Goal: Register for event/course

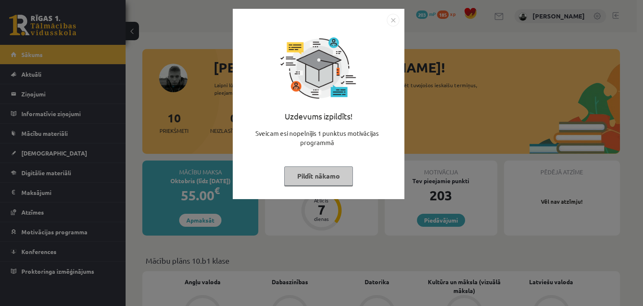
click at [310, 180] on button "Pildīt nākamo" at bounding box center [318, 175] width 69 height 19
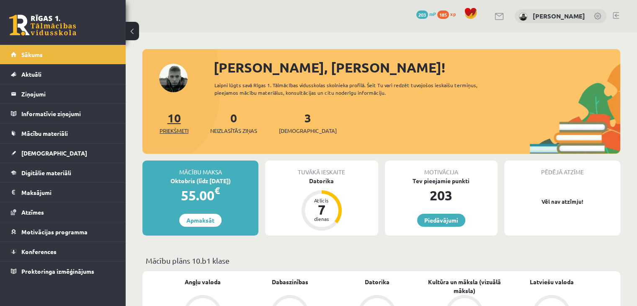
click at [174, 116] on link "10 Priekšmeti" at bounding box center [174, 122] width 29 height 25
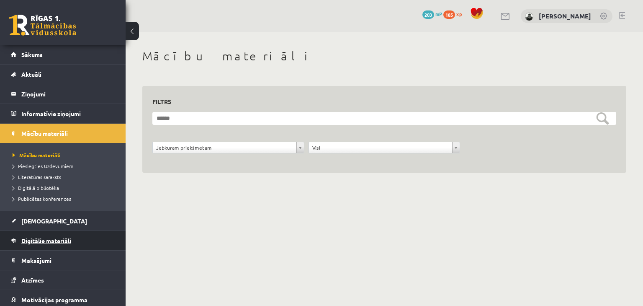
click at [47, 232] on link "Digitālie materiāli" at bounding box center [63, 240] width 104 height 19
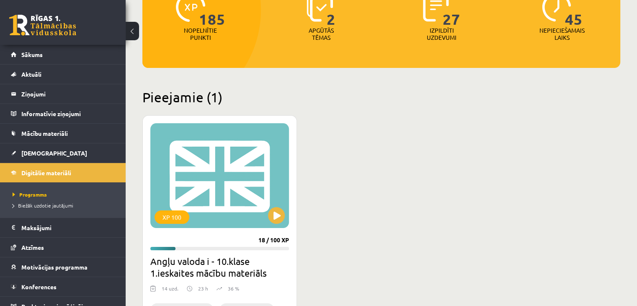
scroll to position [124, 0]
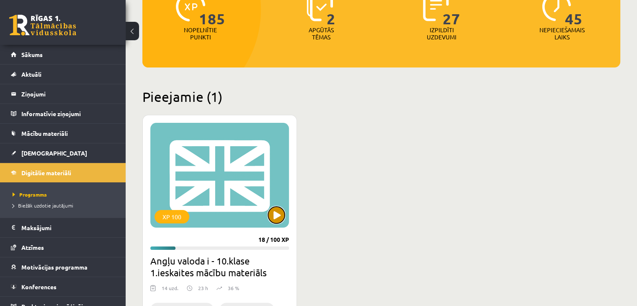
click at [276, 218] on button at bounding box center [276, 214] width 17 height 17
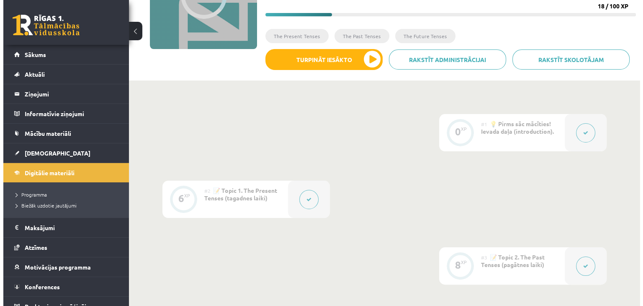
scroll to position [120, 0]
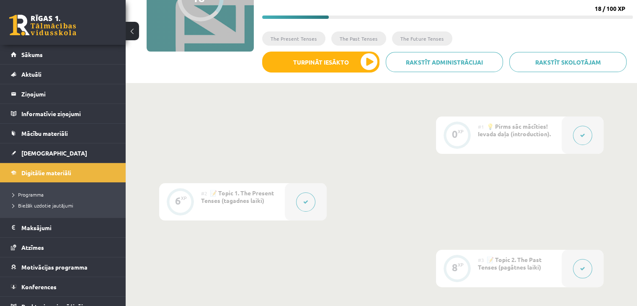
drag, startPoint x: 578, startPoint y: 138, endPoint x: 584, endPoint y: 141, distance: 6.2
click at [584, 141] on button at bounding box center [582, 135] width 19 height 19
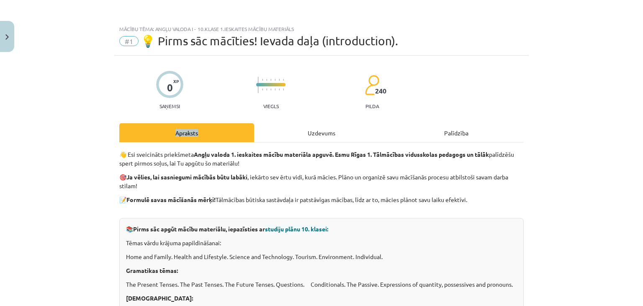
click at [524, 141] on div "Apraksts Uzdevums Palīdzība" at bounding box center [321, 132] width 405 height 19
click at [531, 169] on div "Mācību tēma: Angļu valoda i - 10.klase 1.ieskaites mācību materiāls #1 💡 Pirms …" at bounding box center [321, 153] width 643 height 306
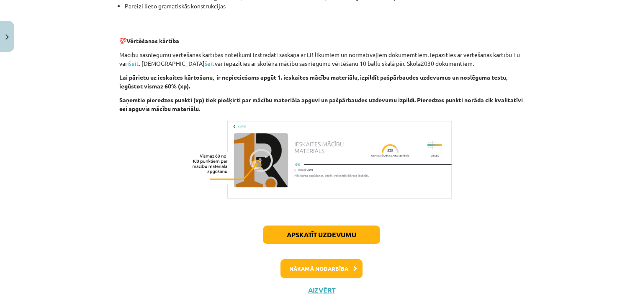
scroll to position [962, 0]
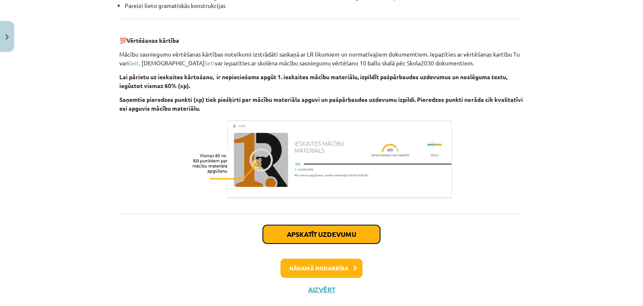
click at [328, 241] on button "Apskatīt uzdevumu" at bounding box center [321, 234] width 117 height 18
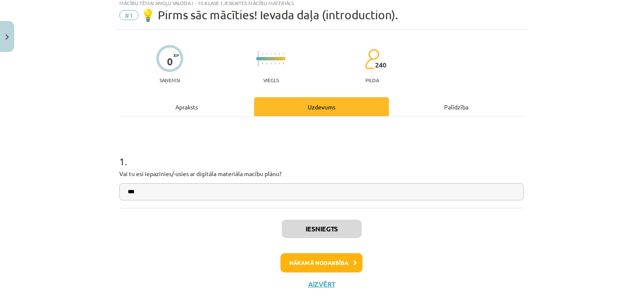
scroll to position [21, 0]
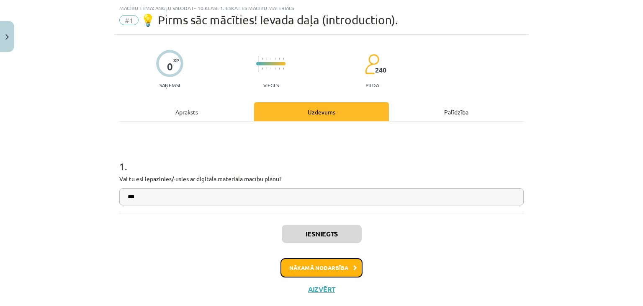
click at [317, 269] on button "Nākamā nodarbība" at bounding box center [322, 267] width 82 height 19
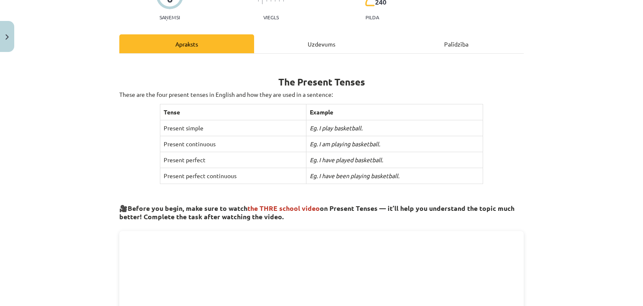
scroll to position [0, 0]
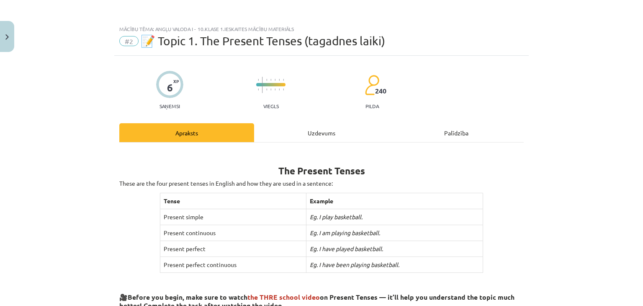
click at [318, 133] on div "Uzdevums" at bounding box center [321, 132] width 135 height 19
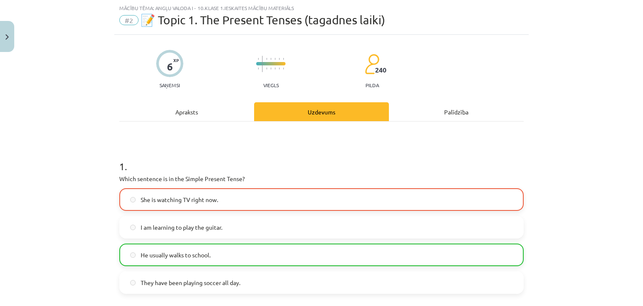
scroll to position [57, 0]
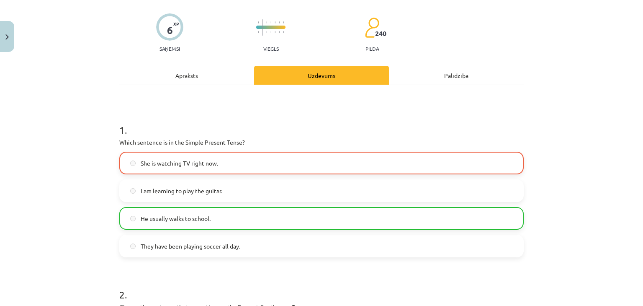
click at [312, 161] on label "She is watching TV right now." at bounding box center [321, 162] width 403 height 21
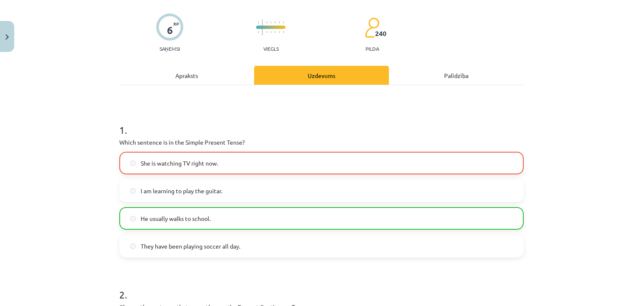
click at [302, 195] on label "I am learning to play the guitar." at bounding box center [321, 190] width 403 height 21
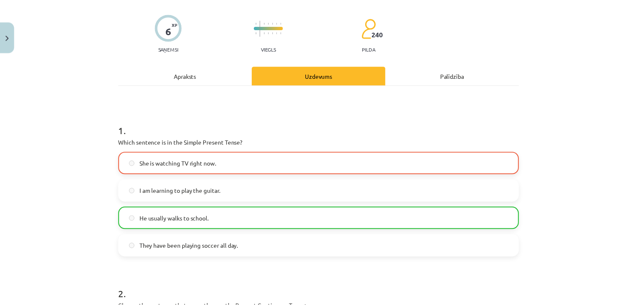
scroll to position [0, 0]
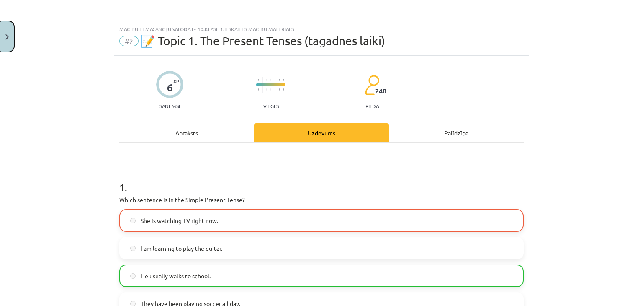
click at [4, 36] on button "Close" at bounding box center [7, 36] width 14 height 31
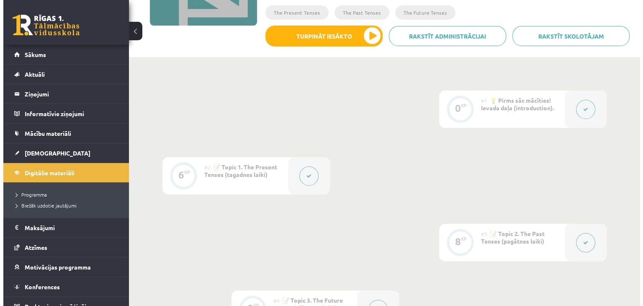
scroll to position [146, 0]
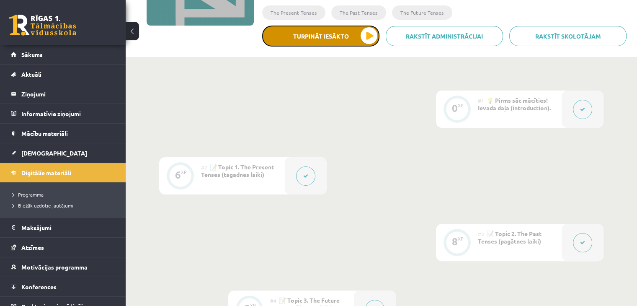
click at [340, 32] on button "Turpināt iesākto" at bounding box center [320, 36] width 117 height 21
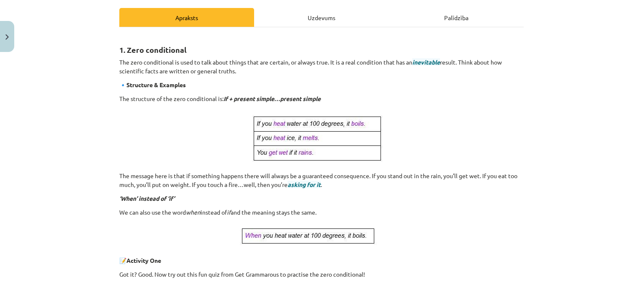
scroll to position [115, 0]
click at [419, 175] on p "The message here is that if something happens there will always be a guaranteed…" at bounding box center [321, 181] width 405 height 18
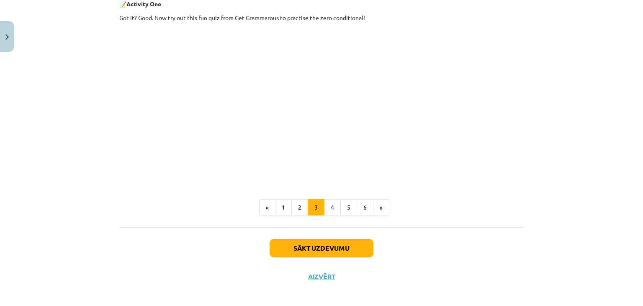
scroll to position [377, 0]
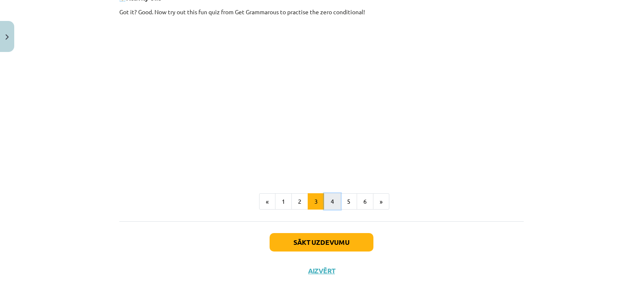
click at [325, 202] on button "4" at bounding box center [332, 201] width 17 height 17
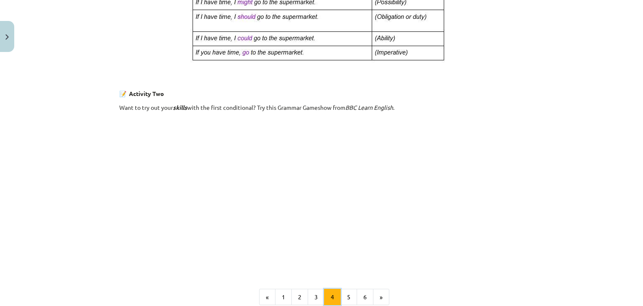
scroll to position [476, 0]
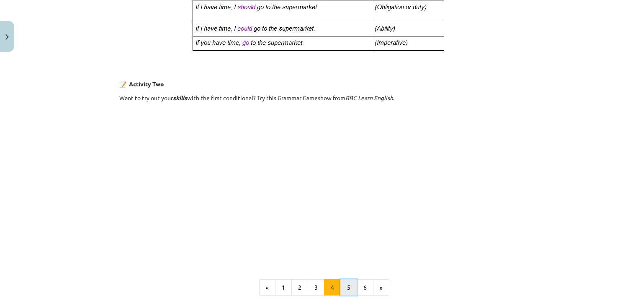
click at [346, 286] on button "5" at bounding box center [349, 287] width 17 height 17
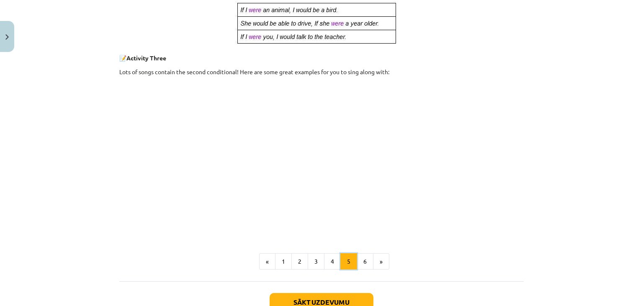
scroll to position [406, 0]
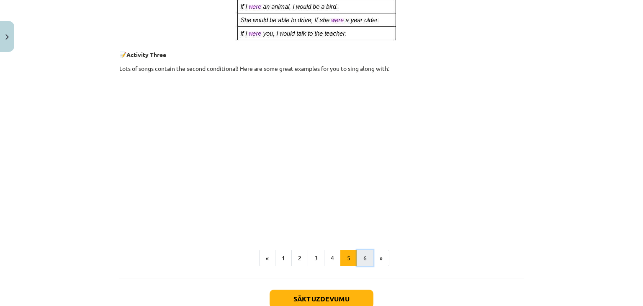
click at [364, 258] on button "6" at bounding box center [365, 258] width 17 height 17
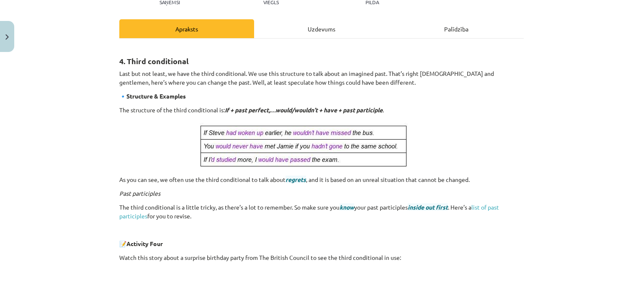
scroll to position [102, 0]
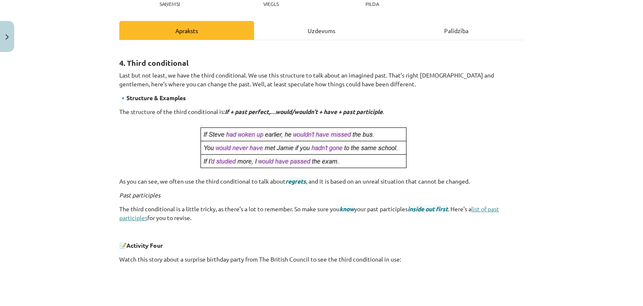
click at [493, 206] on link "list of past participles" at bounding box center [309, 213] width 380 height 16
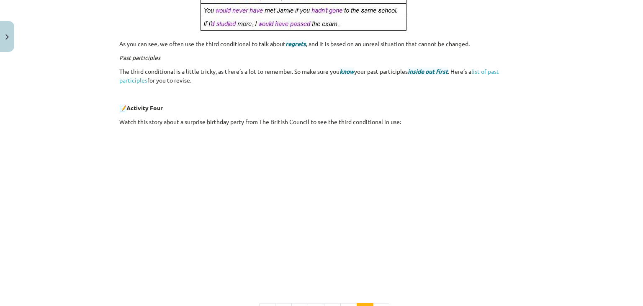
scroll to position [349, 0]
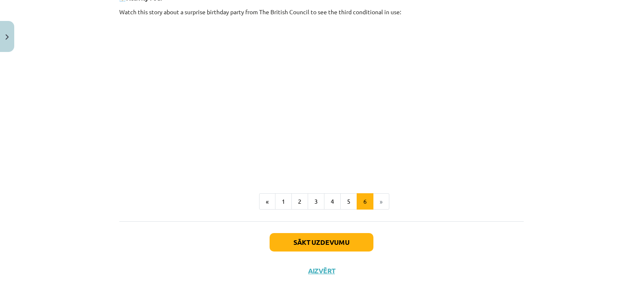
click at [376, 204] on li "»" at bounding box center [382, 201] width 16 height 17
click at [345, 240] on button "Sākt uzdevumu" at bounding box center [322, 242] width 104 height 18
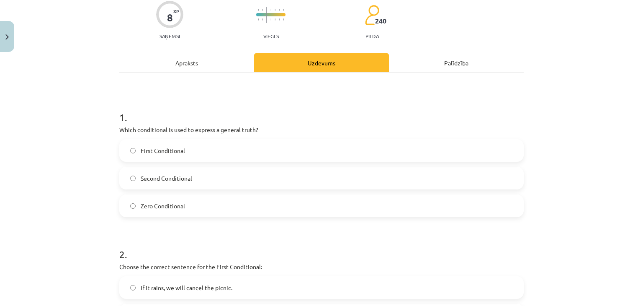
scroll to position [21, 0]
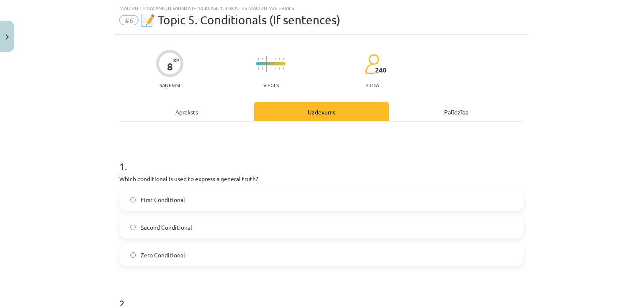
click at [183, 117] on div "Apraksts" at bounding box center [186, 111] width 135 height 19
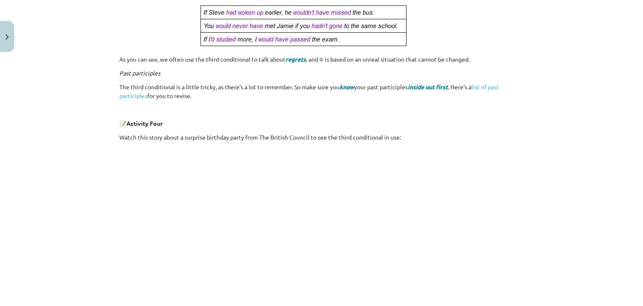
scroll to position [349, 0]
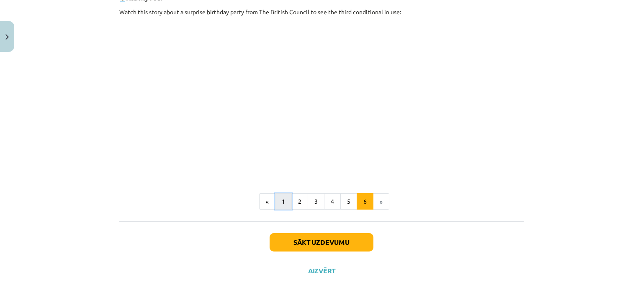
click at [280, 198] on button "1" at bounding box center [283, 201] width 17 height 17
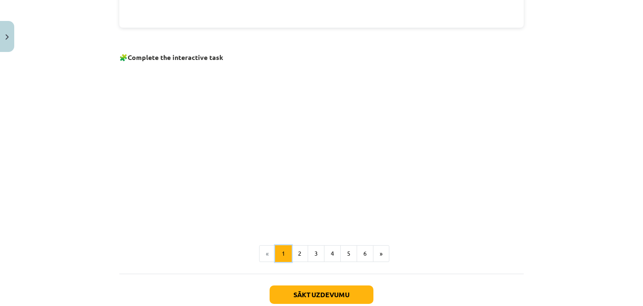
scroll to position [570, 0]
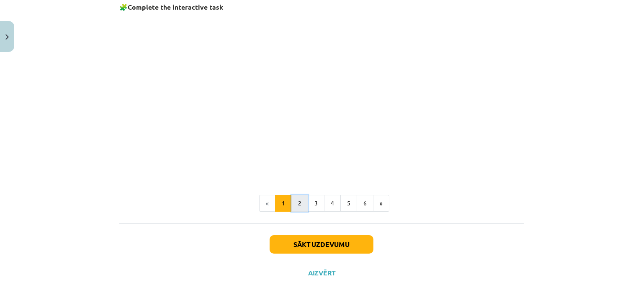
click at [296, 204] on button "2" at bounding box center [299, 203] width 17 height 17
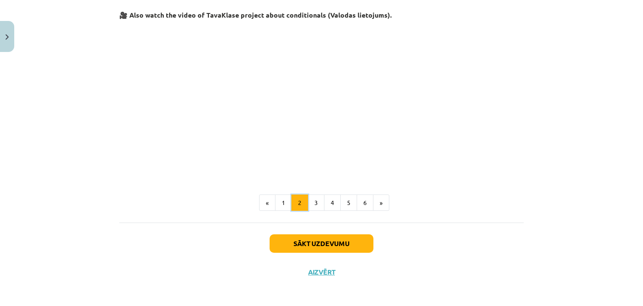
scroll to position [372, 0]
click at [314, 201] on button "3" at bounding box center [316, 202] width 17 height 17
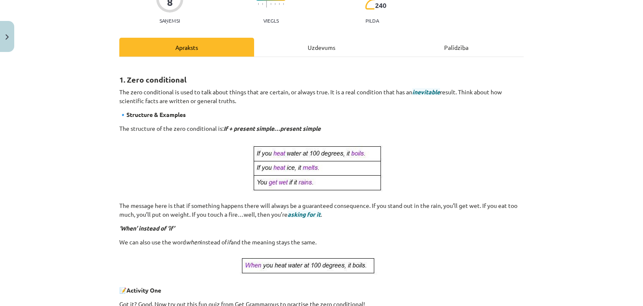
scroll to position [86, 0]
click at [302, 54] on div "Uzdevums" at bounding box center [321, 46] width 135 height 19
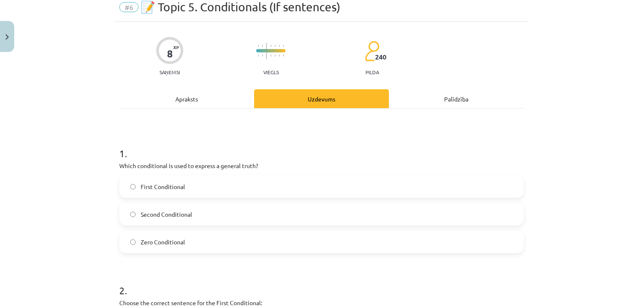
scroll to position [21, 0]
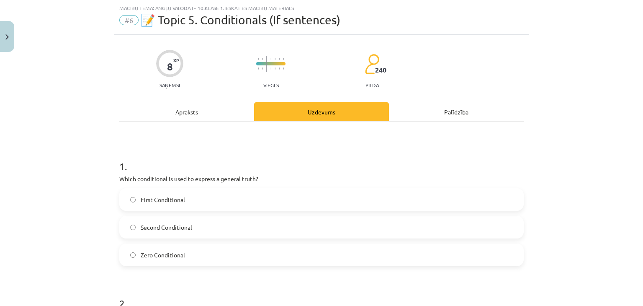
click at [172, 246] on label "Zero Conditional" at bounding box center [321, 254] width 403 height 21
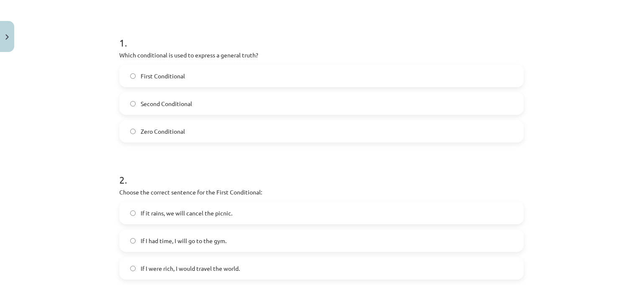
scroll to position [153, 0]
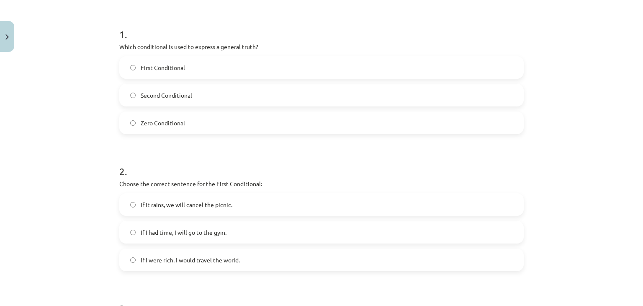
click at [178, 206] on span "If it rains, we will cancel the picnic." at bounding box center [187, 204] width 92 height 9
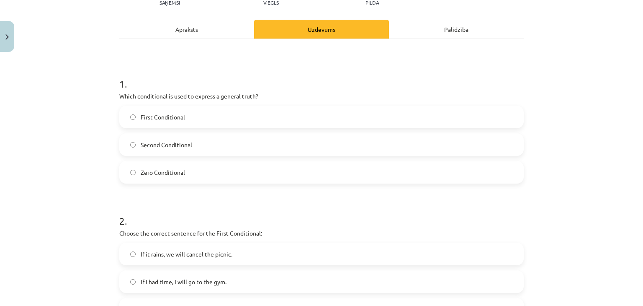
scroll to position [0, 0]
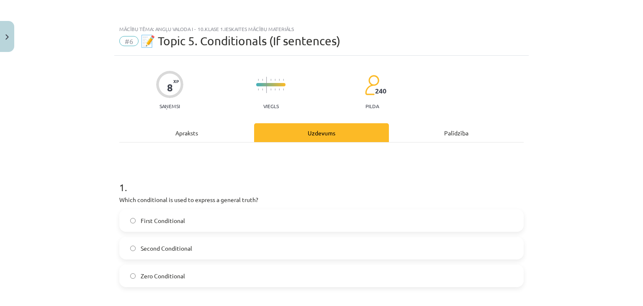
click at [186, 127] on div "Apraksts" at bounding box center [186, 132] width 135 height 19
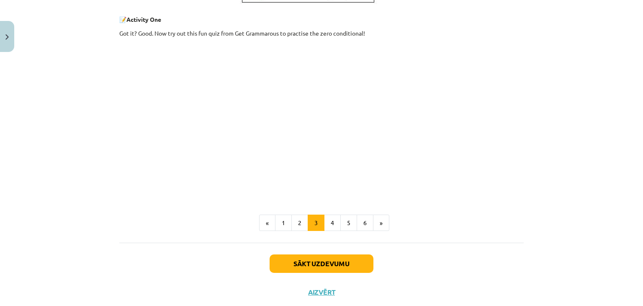
scroll to position [377, 0]
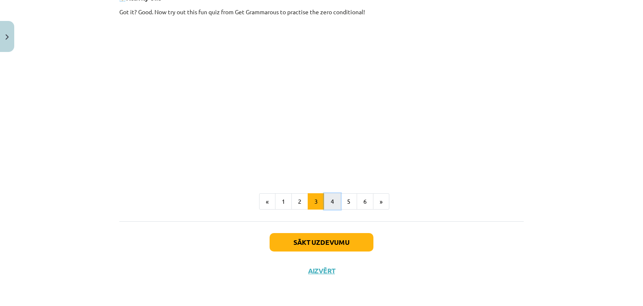
click at [330, 198] on button "4" at bounding box center [332, 201] width 17 height 17
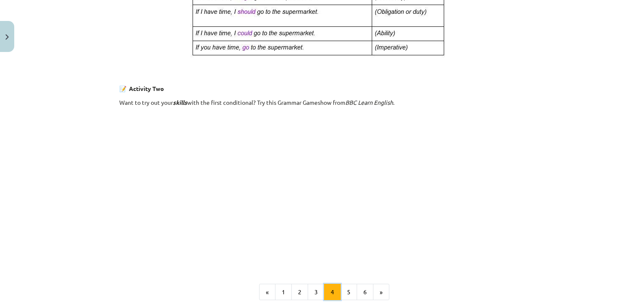
scroll to position [562, 0]
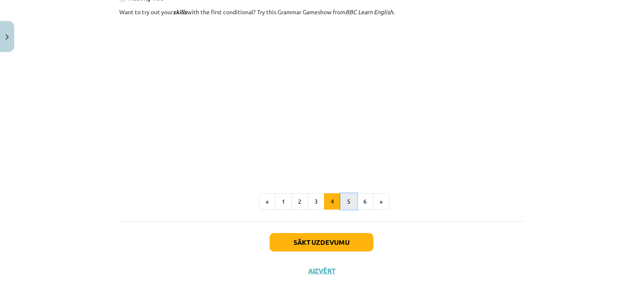
click at [343, 200] on button "5" at bounding box center [349, 201] width 17 height 17
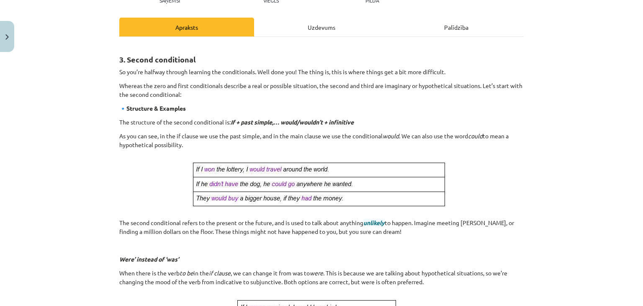
scroll to position [106, 0]
click at [317, 19] on div "Uzdevums" at bounding box center [321, 26] width 135 height 19
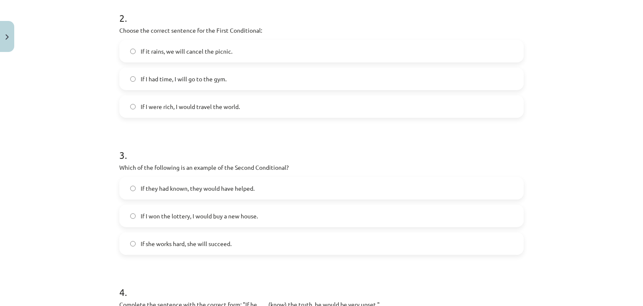
scroll to position [307, 0]
click at [212, 214] on span "If I won the lottery, I would buy a new house." at bounding box center [199, 215] width 117 height 9
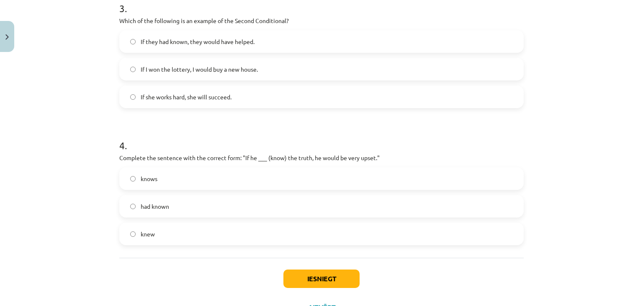
scroll to position [454, 0]
drag, startPoint x: 75, startPoint y: 230, endPoint x: 163, endPoint y: 211, distance: 90.4
click at [163, 211] on div "Mācību tēma: Angļu valoda i - 10.klase 1.ieskaites mācību materiāls #6 📝 Topic …" at bounding box center [321, 153] width 643 height 306
click at [77, 208] on div "Mācību tēma: Angļu valoda i - 10.klase 1.ieskaites mācību materiāls #6 📝 Topic …" at bounding box center [321, 153] width 643 height 306
click at [151, 203] on span "had known" at bounding box center [155, 205] width 28 height 9
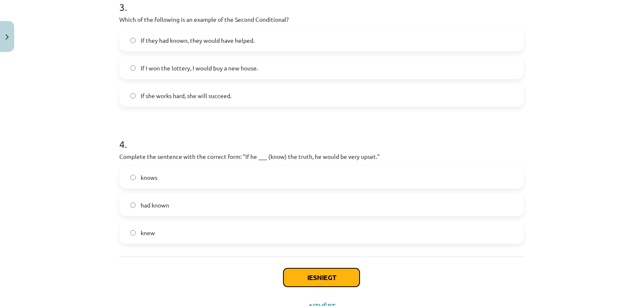
click at [298, 268] on button "Iesniegt" at bounding box center [322, 277] width 76 height 18
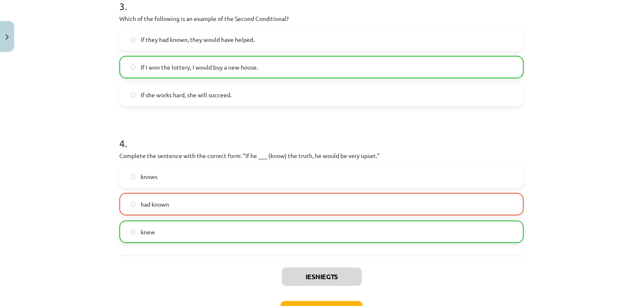
scroll to position [516, 0]
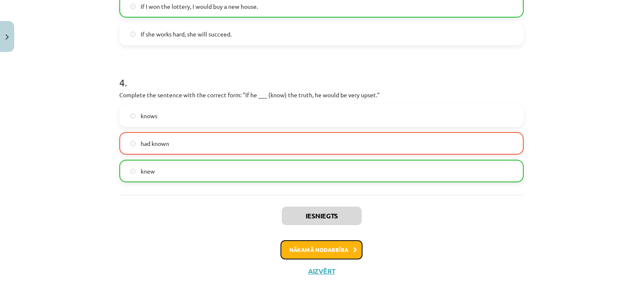
click at [318, 256] on button "Nākamā nodarbība" at bounding box center [322, 249] width 82 height 19
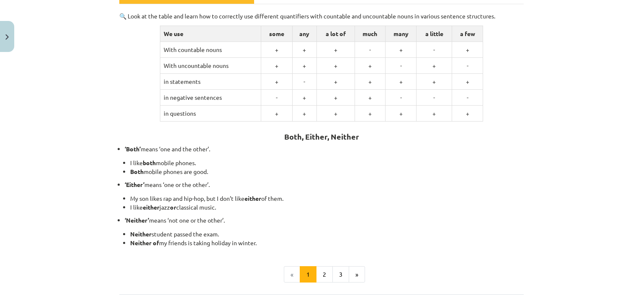
scroll to position [139, 0]
click at [316, 277] on button "2" at bounding box center [324, 274] width 17 height 17
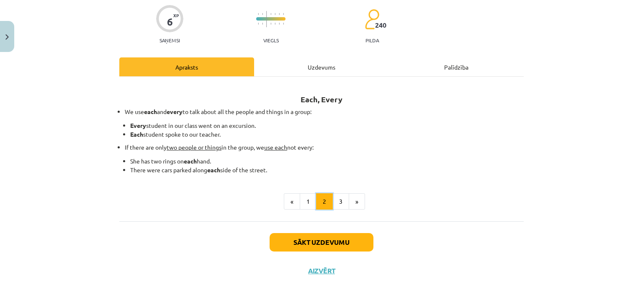
scroll to position [65, 0]
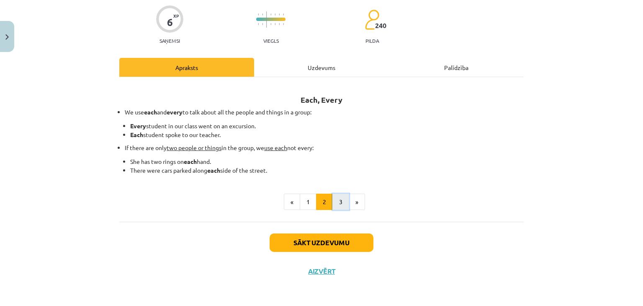
click at [335, 198] on button "3" at bounding box center [341, 201] width 17 height 17
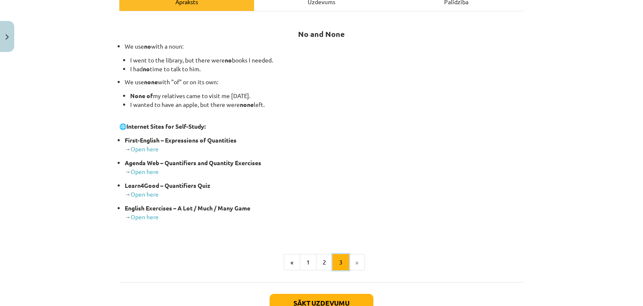
scroll to position [136, 0]
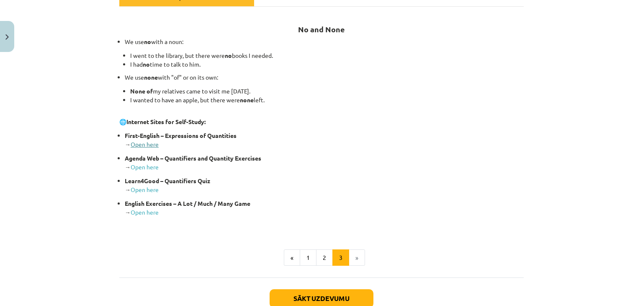
click at [141, 142] on link "Open here" at bounding box center [145, 144] width 28 height 8
click at [147, 166] on link "Open here" at bounding box center [145, 167] width 28 height 8
click at [297, 294] on button "Sākt uzdevumu" at bounding box center [322, 298] width 104 height 18
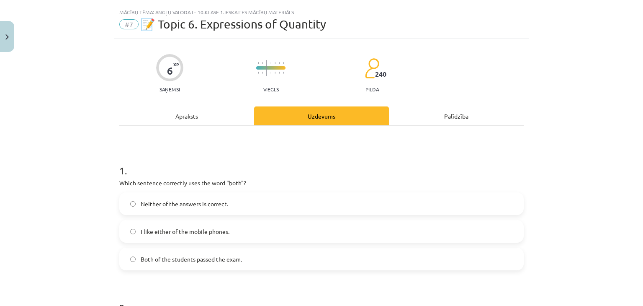
scroll to position [19, 0]
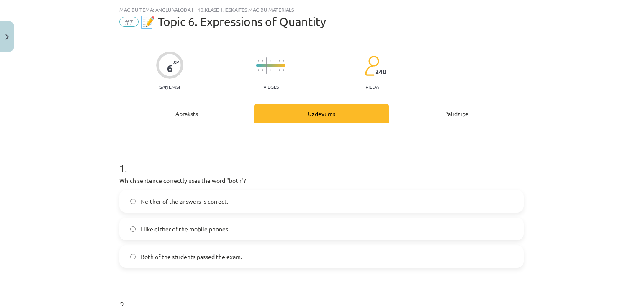
click at [141, 258] on span "Both of the students passed the exam." at bounding box center [191, 256] width 101 height 9
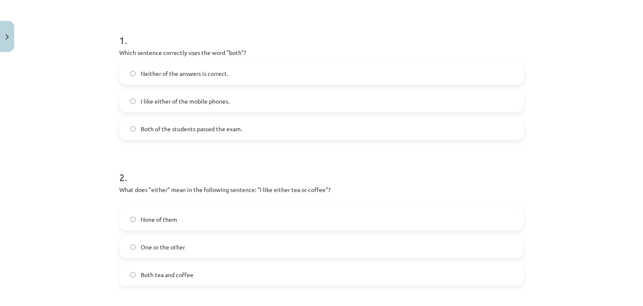
scroll to position [155, 0]
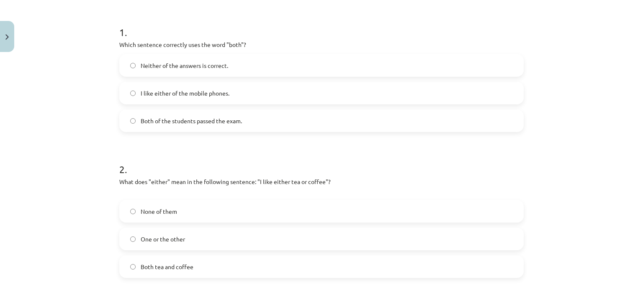
click at [157, 266] on span "Both tea and coffee" at bounding box center [167, 266] width 53 height 9
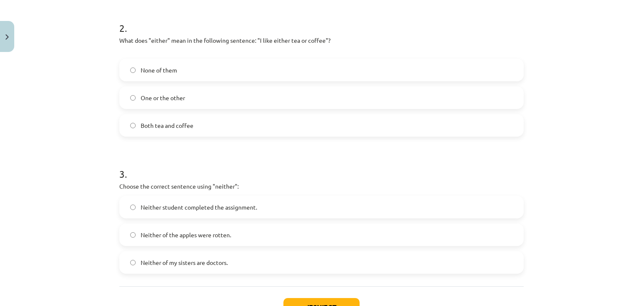
scroll to position [299, 0]
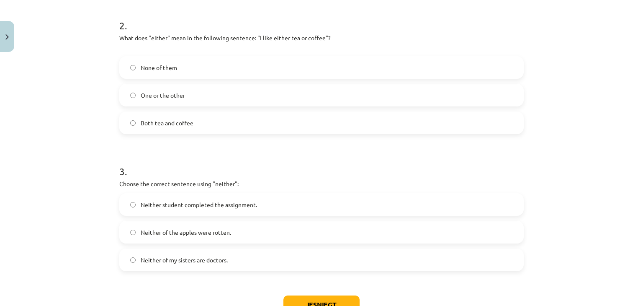
click at [156, 229] on span "Neither of the apples were rotten." at bounding box center [186, 232] width 90 height 9
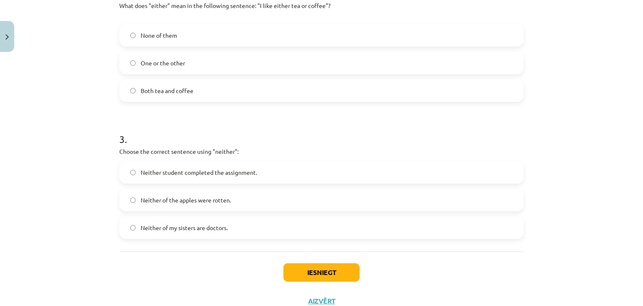
scroll to position [361, 0]
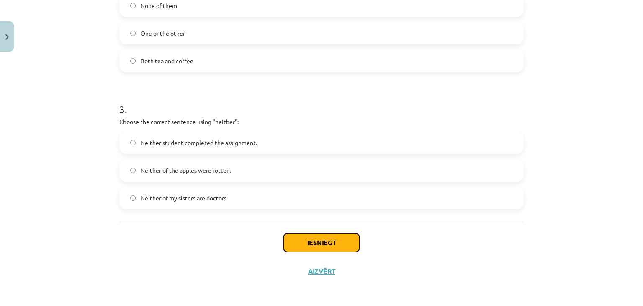
click at [289, 247] on button "Iesniegt" at bounding box center [322, 242] width 76 height 18
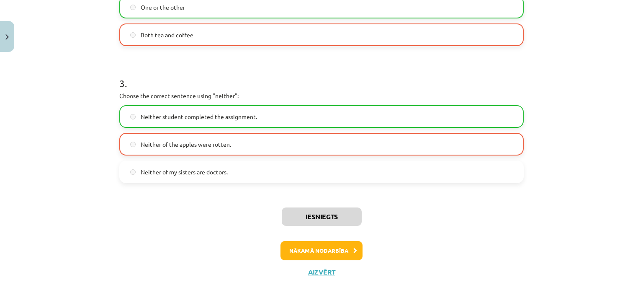
scroll to position [387, 0]
click at [315, 240] on button "Nākamā nodarbība" at bounding box center [322, 249] width 82 height 19
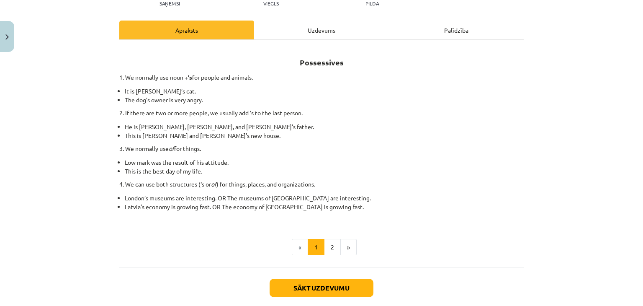
scroll to position [103, 0]
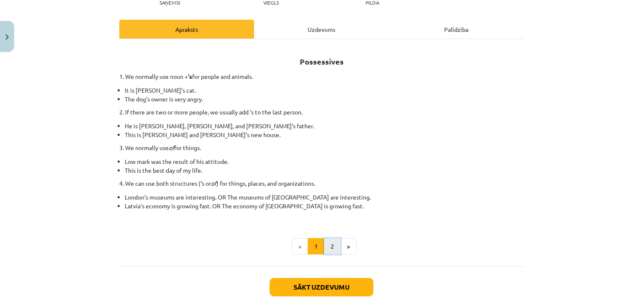
click at [330, 245] on button "2" at bounding box center [332, 246] width 17 height 17
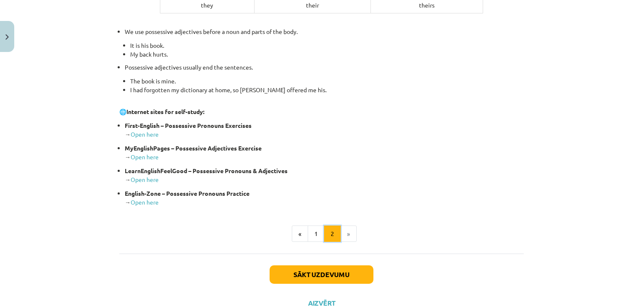
scroll to position [305, 0]
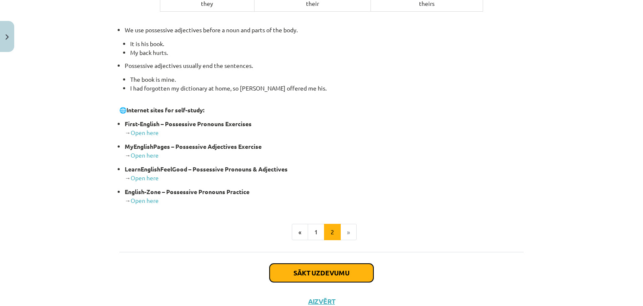
click at [319, 268] on button "Sākt uzdevumu" at bounding box center [322, 272] width 104 height 18
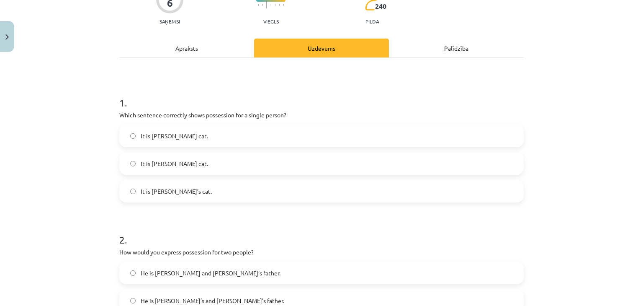
scroll to position [21, 0]
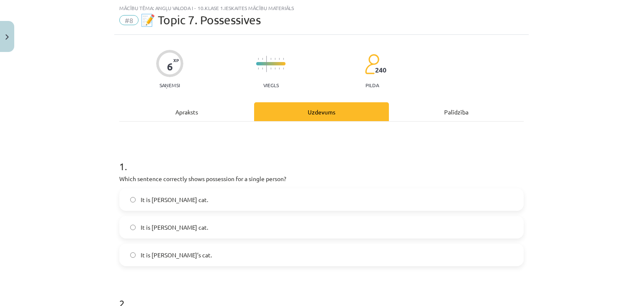
click at [248, 192] on label "It is Janes cat." at bounding box center [321, 199] width 403 height 21
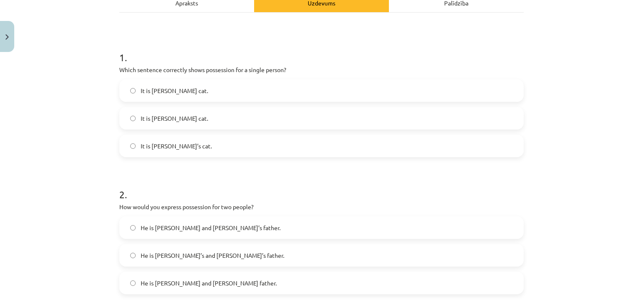
scroll to position [134, 0]
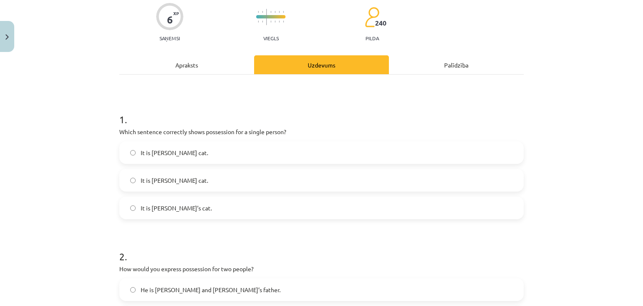
click at [189, 67] on div "Apraksts" at bounding box center [186, 64] width 135 height 19
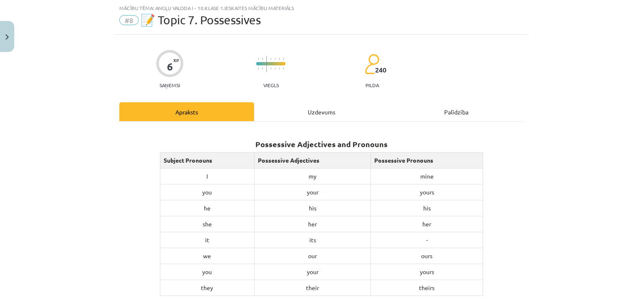
scroll to position [334, 0]
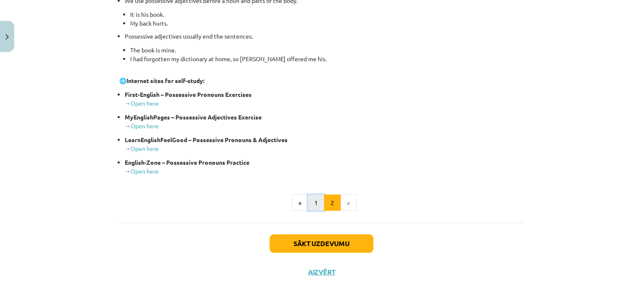
click at [315, 204] on button "1" at bounding box center [316, 202] width 17 height 17
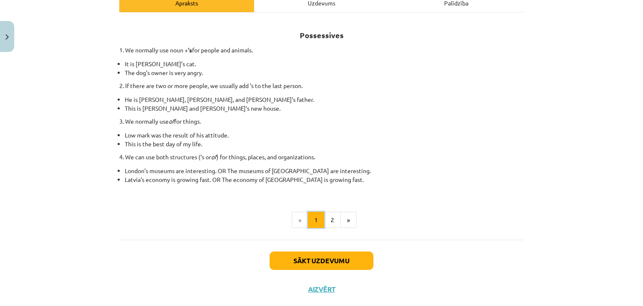
scroll to position [0, 0]
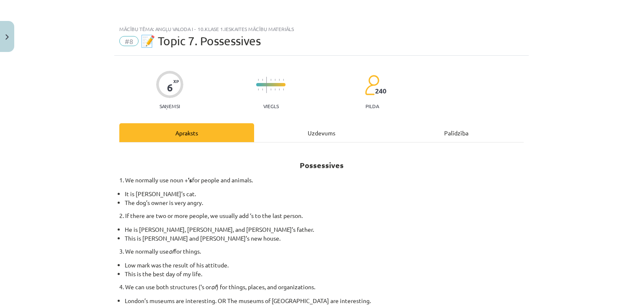
click at [320, 129] on div "Uzdevums" at bounding box center [321, 132] width 135 height 19
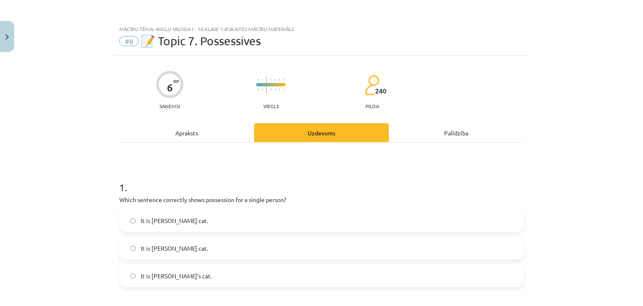
scroll to position [21, 0]
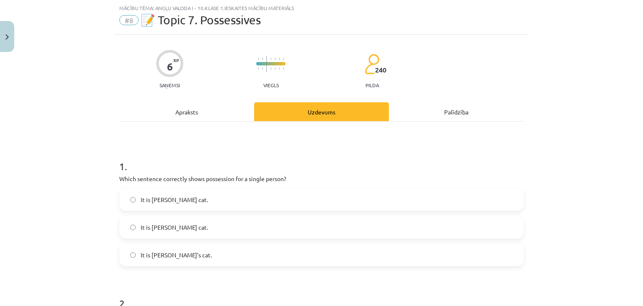
click at [194, 220] on label "It is Janes’s cat." at bounding box center [321, 227] width 403 height 21
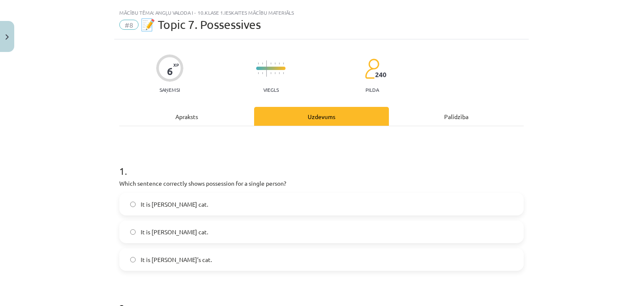
scroll to position [10, 0]
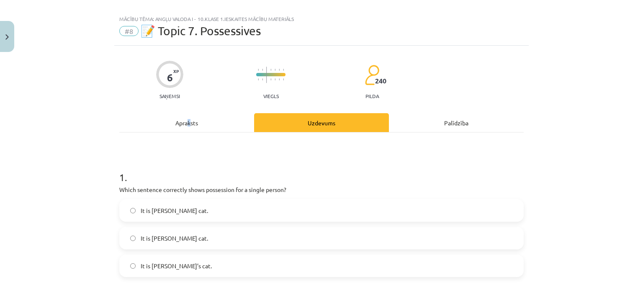
drag, startPoint x: 187, startPoint y: 111, endPoint x: 185, endPoint y: 118, distance: 7.6
click at [185, 118] on div "Apraksts" at bounding box center [186, 122] width 135 height 19
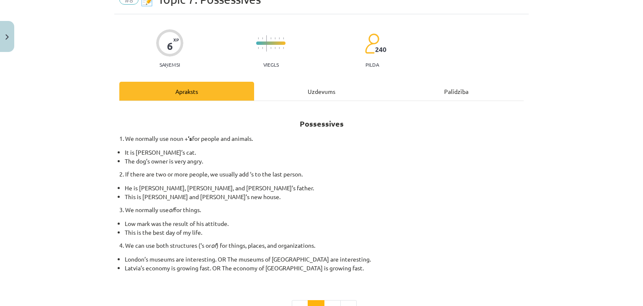
scroll to position [0, 0]
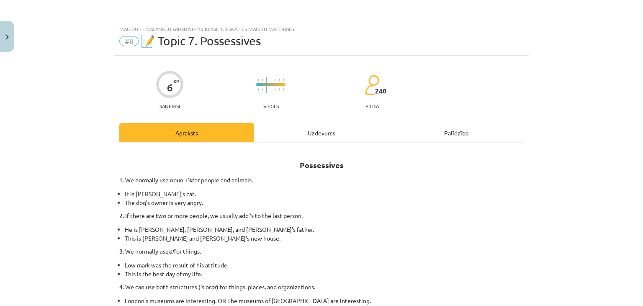
click at [286, 137] on div "Uzdevums" at bounding box center [321, 132] width 135 height 19
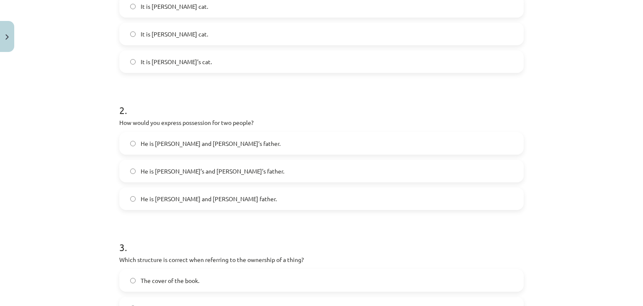
scroll to position [216, 0]
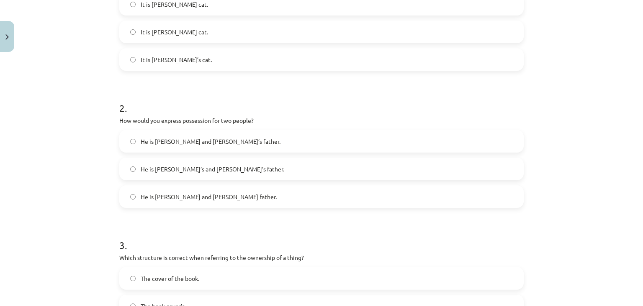
click at [212, 149] on label "He is Alice and James’s father." at bounding box center [321, 141] width 403 height 21
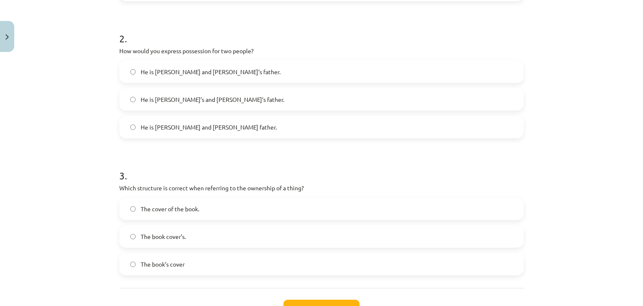
scroll to position [287, 0]
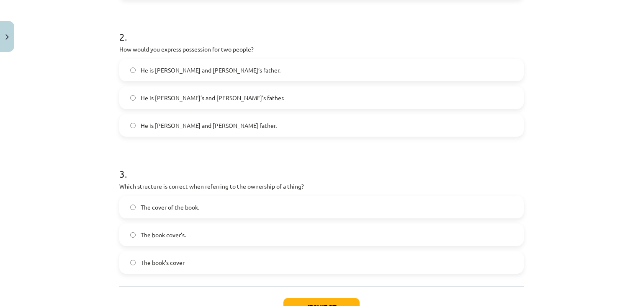
click at [209, 209] on label "The cover of the book." at bounding box center [321, 206] width 403 height 21
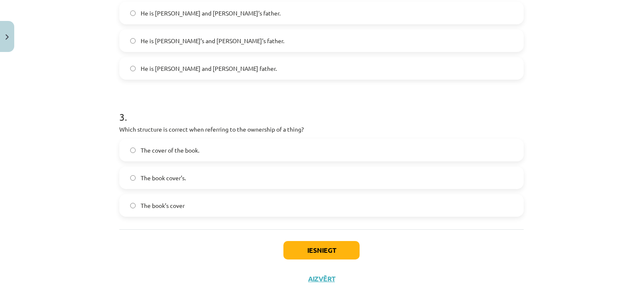
scroll to position [346, 0]
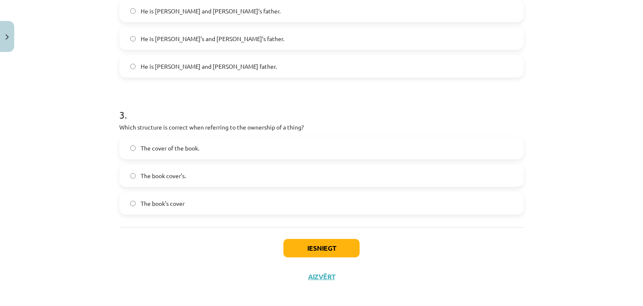
click at [248, 196] on label "The book’s cover" at bounding box center [321, 203] width 403 height 21
click at [307, 247] on button "Iesniegt" at bounding box center [322, 248] width 76 height 18
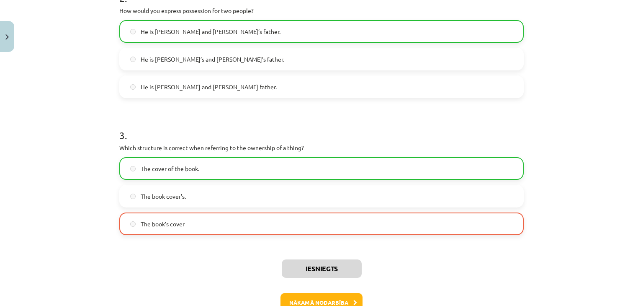
scroll to position [379, 0]
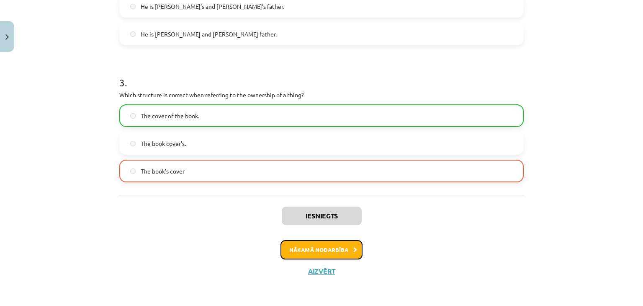
click at [324, 249] on button "Nākamā nodarbība" at bounding box center [322, 249] width 82 height 19
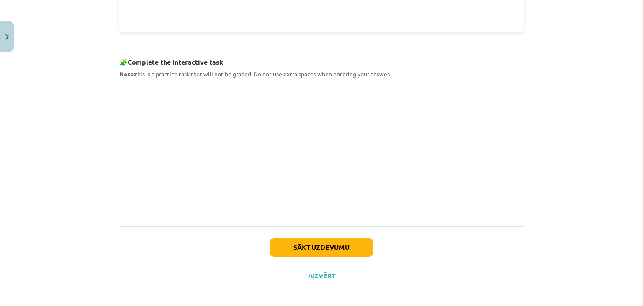
scroll to position [402, 0]
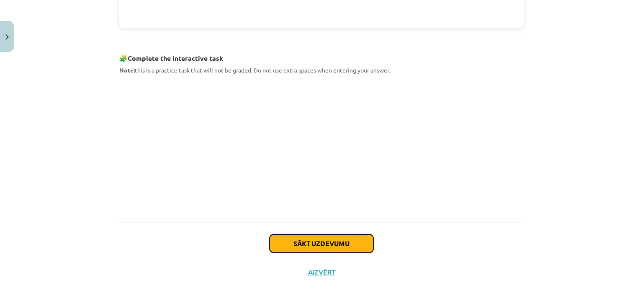
click at [296, 243] on button "Sākt uzdevumu" at bounding box center [322, 243] width 104 height 18
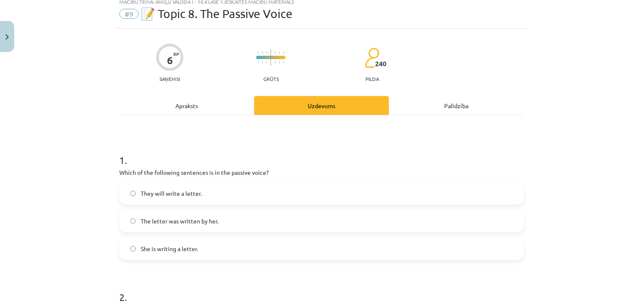
scroll to position [21, 0]
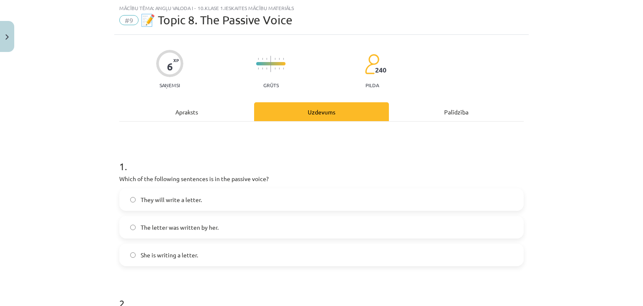
click at [159, 227] on span "The letter was written by her." at bounding box center [180, 227] width 78 height 9
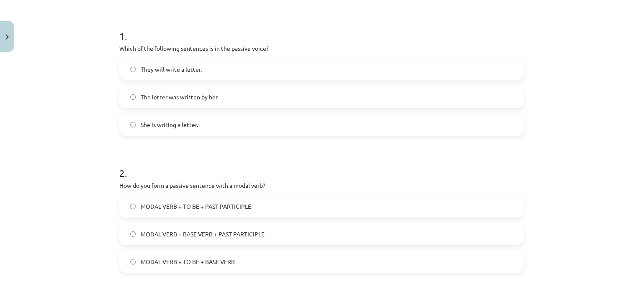
scroll to position [152, 0]
click at [184, 211] on label "MODAL VERB + TO BE + PAST PARTICIPLE" at bounding box center [321, 205] width 403 height 21
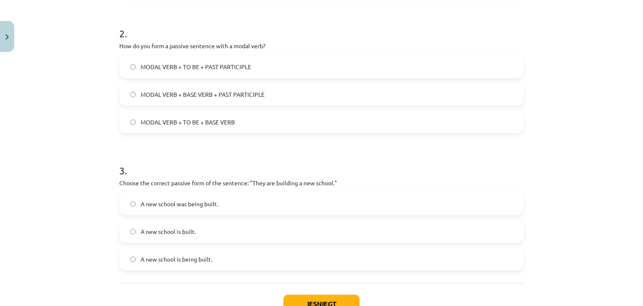
scroll to position [291, 0]
click at [163, 256] on span "A new school is being built." at bounding box center [177, 258] width 72 height 9
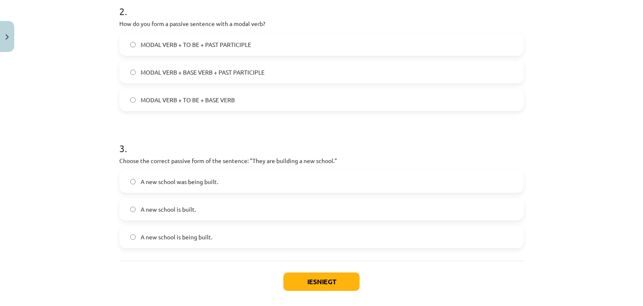
scroll to position [315, 0]
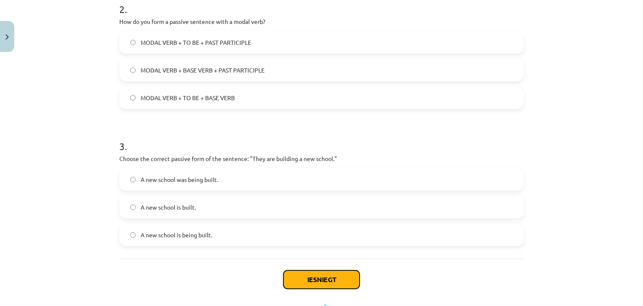
click at [327, 271] on button "Iesniegt" at bounding box center [322, 279] width 76 height 18
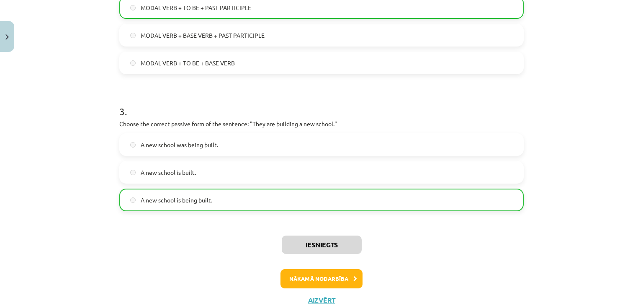
scroll to position [379, 0]
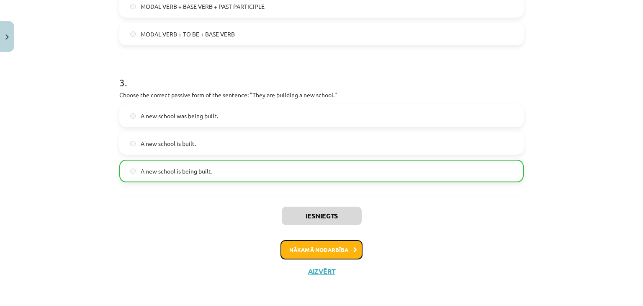
click at [327, 246] on button "Nākamā nodarbība" at bounding box center [322, 249] width 82 height 19
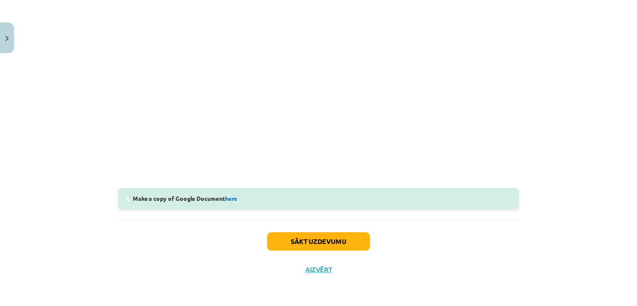
scroll to position [0, 0]
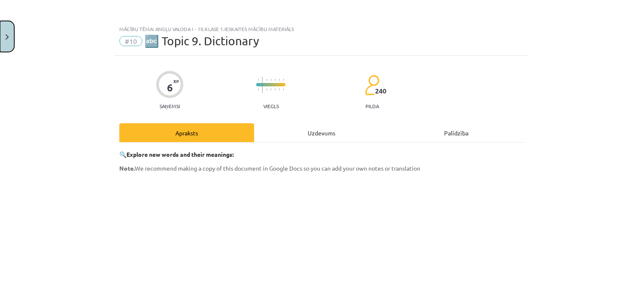
click at [8, 35] on img "Close" at bounding box center [6, 36] width 3 height 5
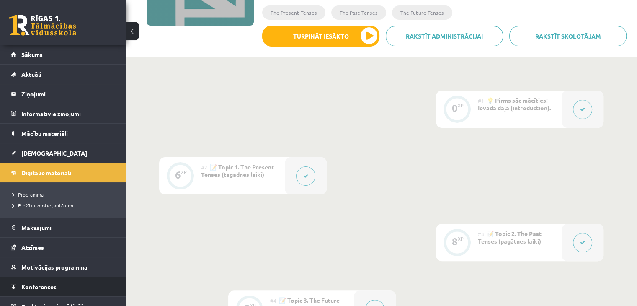
click at [52, 287] on span "Konferences" at bounding box center [38, 287] width 35 height 8
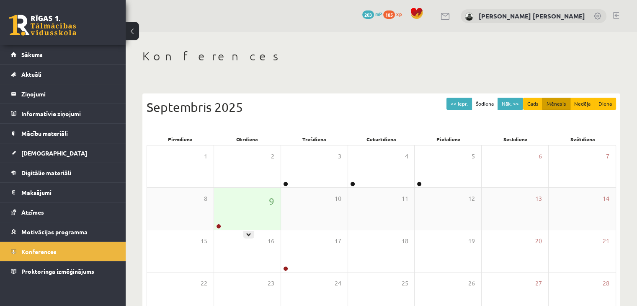
click at [249, 211] on div "9" at bounding box center [247, 209] width 67 height 42
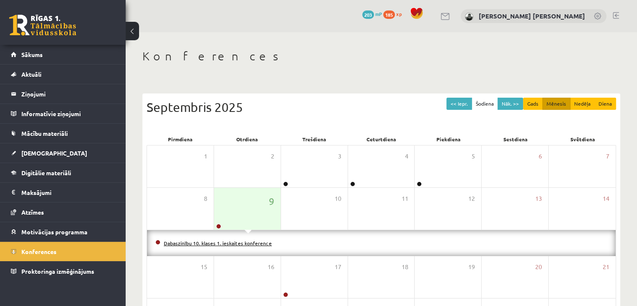
click at [238, 242] on link "Dabaszinību 10. klases 1. ieskaites konference" at bounding box center [218, 243] width 108 height 7
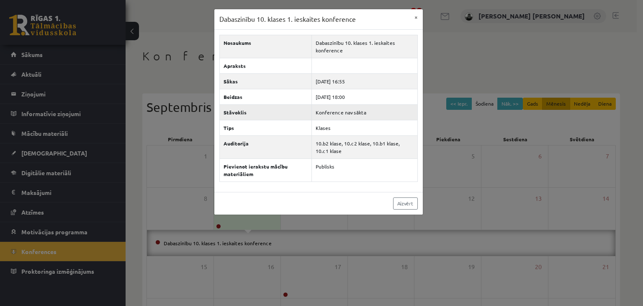
click at [341, 108] on td "Konference nav sākta" at bounding box center [365, 111] width 106 height 15
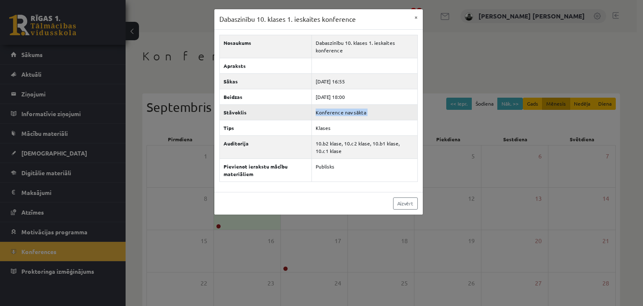
click at [341, 108] on td "Konference nav sākta" at bounding box center [365, 111] width 106 height 15
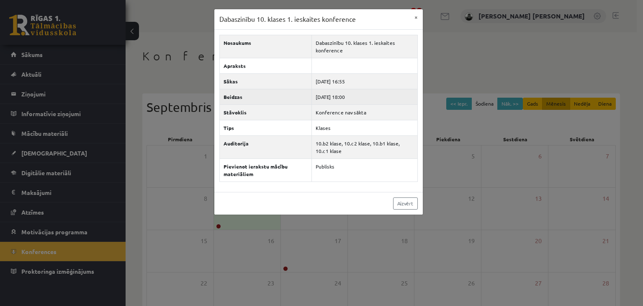
click at [341, 103] on td "2025-09-09 18:00" at bounding box center [365, 96] width 106 height 15
click at [351, 98] on td "2025-09-09 18:00" at bounding box center [365, 96] width 106 height 15
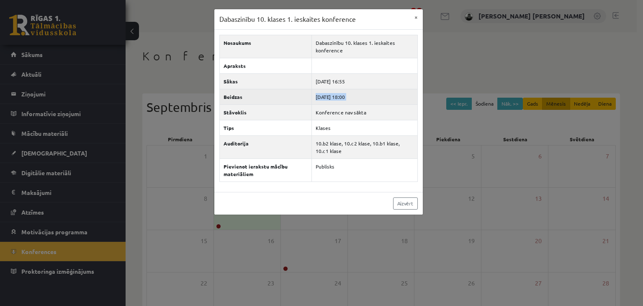
click at [360, 98] on td "2025-09-09 18:00" at bounding box center [365, 96] width 106 height 15
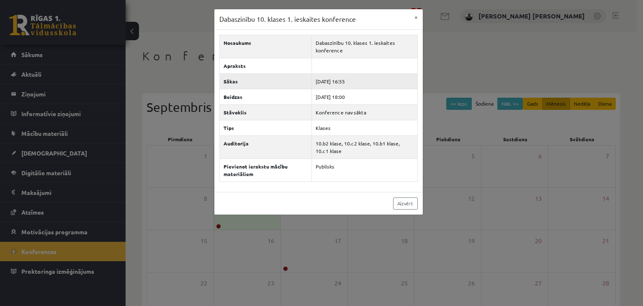
click at [343, 82] on td "2025-09-09 16:55" at bounding box center [365, 80] width 106 height 15
click at [355, 101] on td "2025-09-09 18:00" at bounding box center [365, 96] width 106 height 15
click at [366, 195] on div "Aizvērt" at bounding box center [318, 203] width 209 height 23
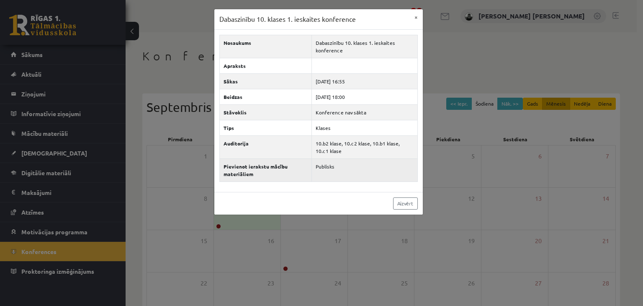
click at [281, 165] on th "Pievienot ierakstu mācību materiāliem" at bounding box center [265, 169] width 93 height 23
click at [281, 175] on th "Pievienot ierakstu mācību materiāliem" at bounding box center [265, 169] width 93 height 23
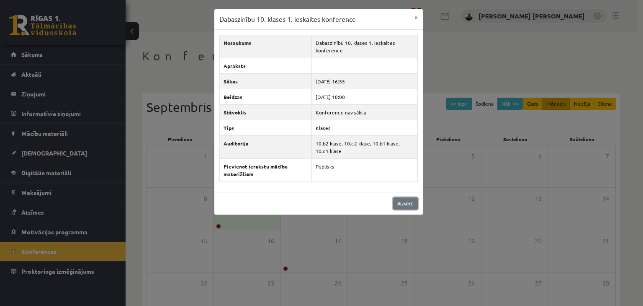
click at [415, 204] on link "Aizvērt" at bounding box center [405, 203] width 25 height 12
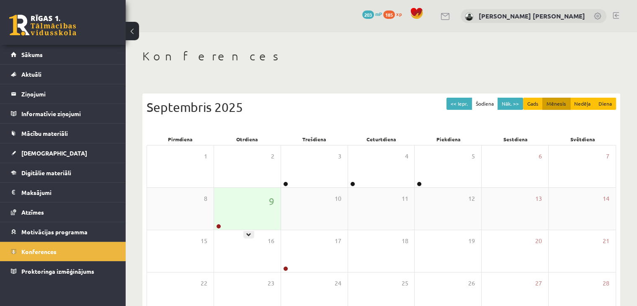
click at [242, 209] on div "9" at bounding box center [247, 209] width 67 height 42
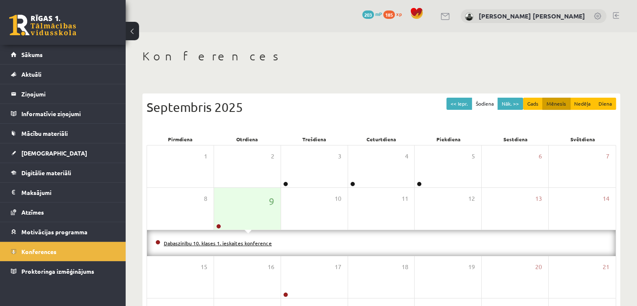
click at [212, 241] on link "Dabaszinību 10. klases 1. ieskaites konference" at bounding box center [218, 243] width 108 height 7
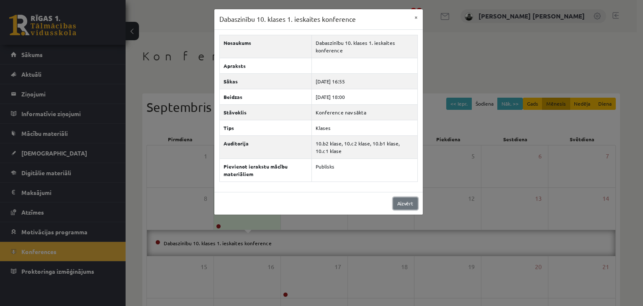
click at [401, 197] on link "Aizvērt" at bounding box center [405, 203] width 25 height 12
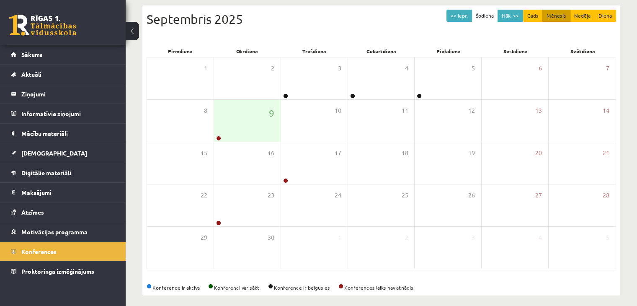
scroll to position [94, 0]
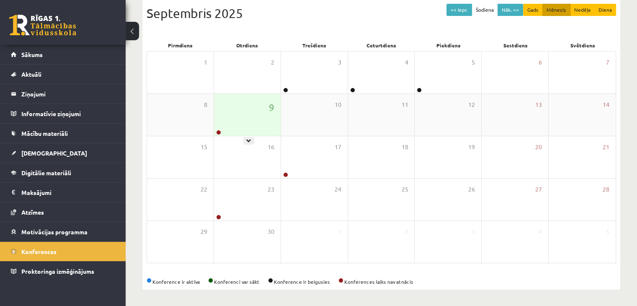
click at [261, 116] on div "9" at bounding box center [247, 115] width 67 height 42
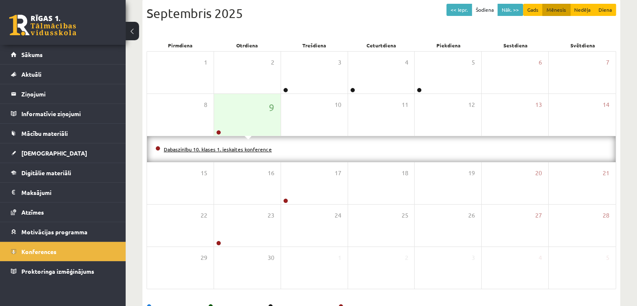
click at [251, 148] on link "Dabaszinību 10. klases 1. ieskaites konference" at bounding box center [218, 149] width 108 height 7
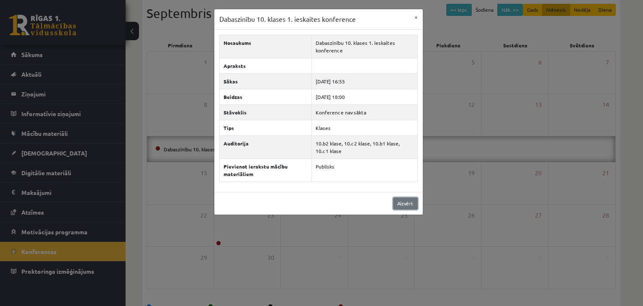
click at [402, 204] on link "Aizvērt" at bounding box center [405, 203] width 25 height 12
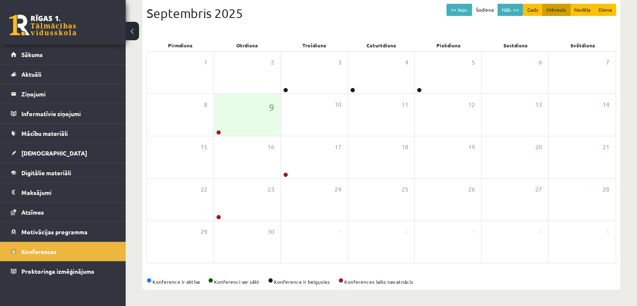
click at [173, 281] on div "Konference ir aktīva Konferenci var sākt Konference ir beigusies Konferences la…" at bounding box center [381, 282] width 469 height 8
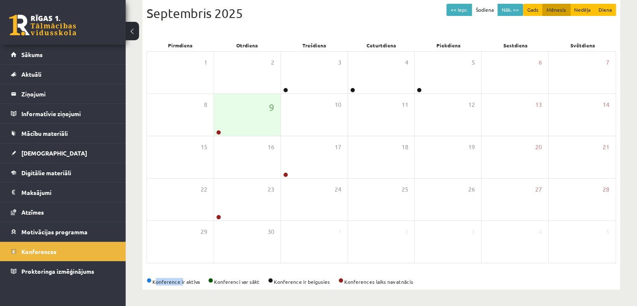
click at [211, 282] on div "Konference ir aktīva Konferenci var sākt Konference ir beigusies Konferences la…" at bounding box center [381, 282] width 469 height 8
click at [233, 121] on div "9" at bounding box center [247, 115] width 67 height 42
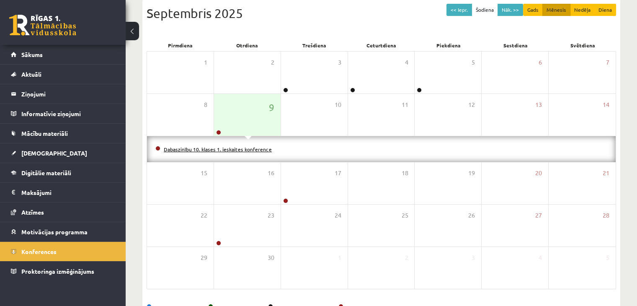
click at [235, 150] on link "Dabaszinību 10. klases 1. ieskaites konference" at bounding box center [218, 149] width 108 height 7
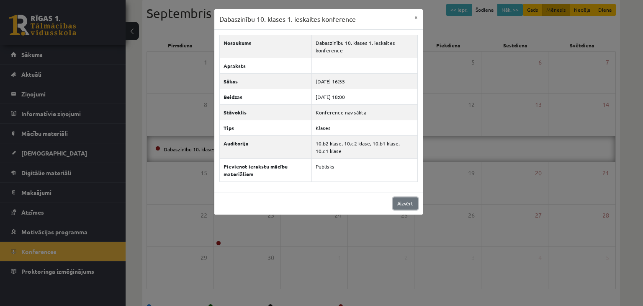
click at [397, 198] on link "Aizvērt" at bounding box center [405, 203] width 25 height 12
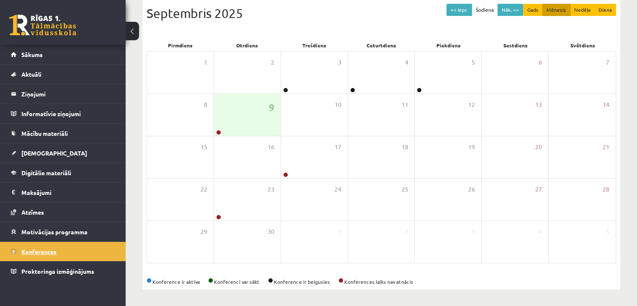
click at [60, 248] on link "Konferences" at bounding box center [63, 251] width 104 height 19
click at [265, 128] on div "9" at bounding box center [247, 115] width 67 height 42
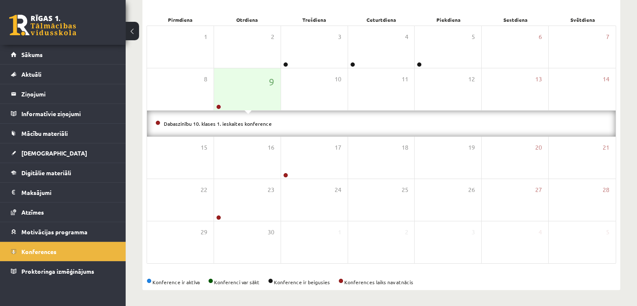
scroll to position [120, 0]
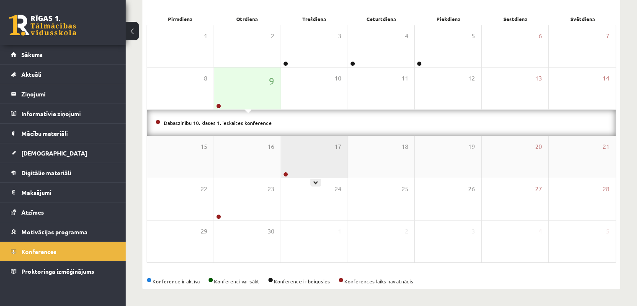
click at [322, 145] on div "17" at bounding box center [314, 157] width 67 height 42
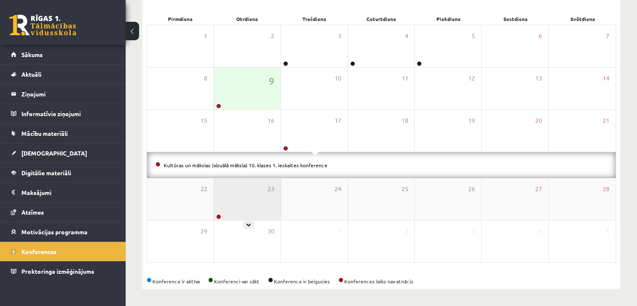
click at [229, 208] on div "23" at bounding box center [247, 199] width 67 height 42
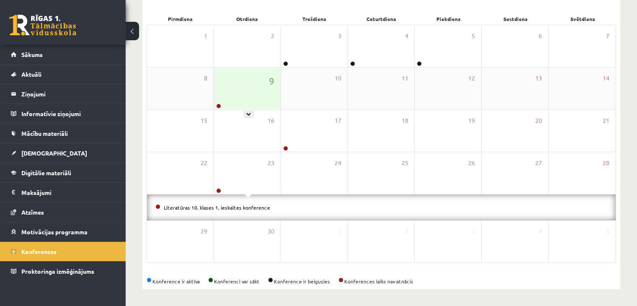
click at [251, 90] on div "9" at bounding box center [247, 88] width 67 height 42
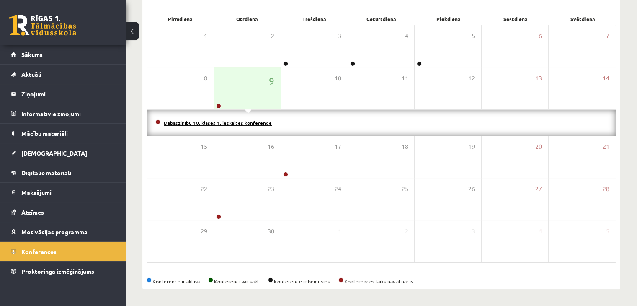
click at [226, 124] on link "Dabaszinību 10. klases 1. ieskaites konference" at bounding box center [218, 122] width 108 height 7
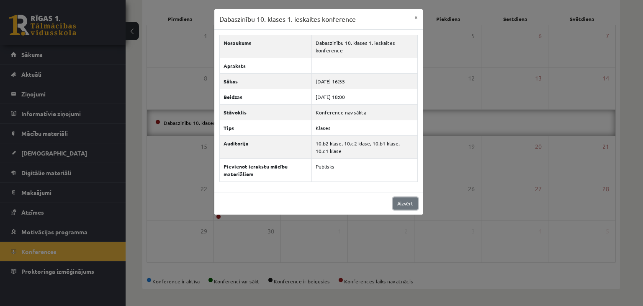
click at [403, 200] on link "Aizvērt" at bounding box center [405, 203] width 25 height 12
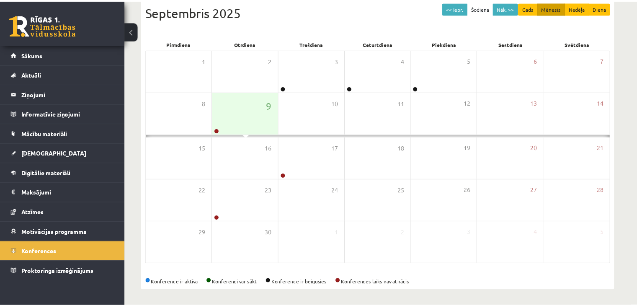
scroll to position [94, 0]
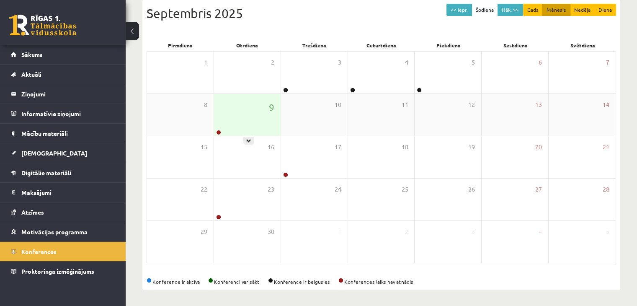
click at [230, 126] on div "9" at bounding box center [247, 115] width 67 height 42
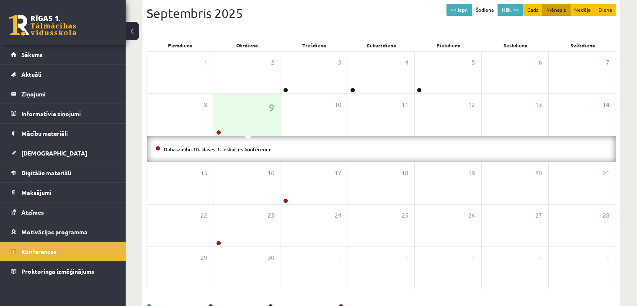
click at [219, 149] on link "Dabaszinību 10. klases 1. ieskaites konference" at bounding box center [218, 149] width 108 height 7
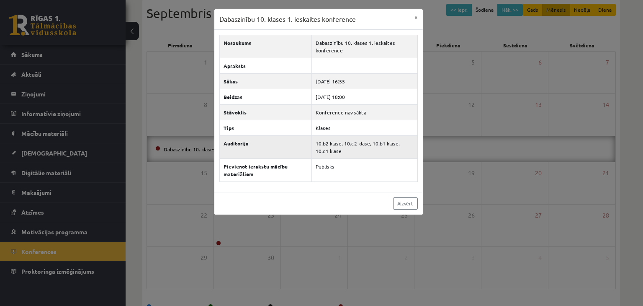
click at [300, 157] on th "Auditorija" at bounding box center [265, 146] width 93 height 23
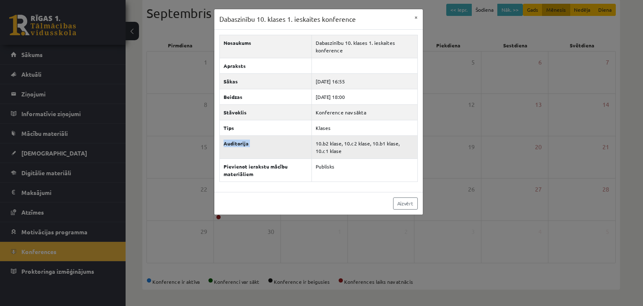
click at [300, 157] on th "Auditorija" at bounding box center [265, 146] width 93 height 23
click at [405, 202] on link "Aizvērt" at bounding box center [405, 203] width 25 height 12
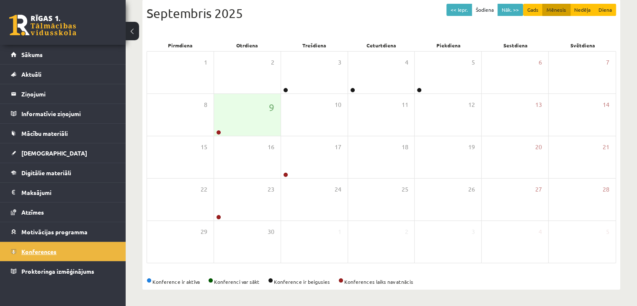
click at [67, 248] on link "Konferences" at bounding box center [63, 251] width 104 height 19
click at [219, 134] on div at bounding box center [218, 133] width 8 height 6
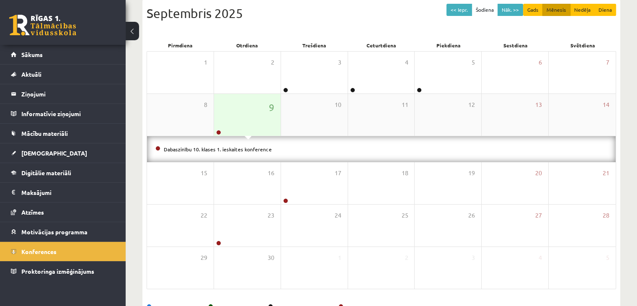
click at [219, 134] on div at bounding box center [218, 133] width 8 height 6
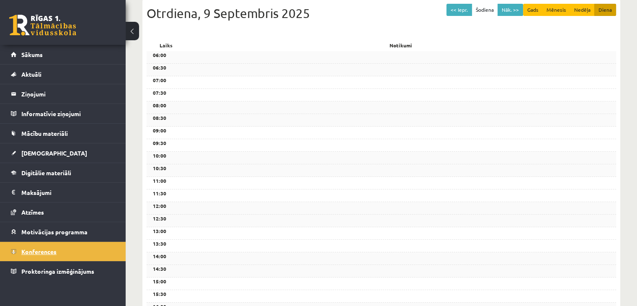
click at [64, 250] on link "Konferences" at bounding box center [63, 251] width 104 height 19
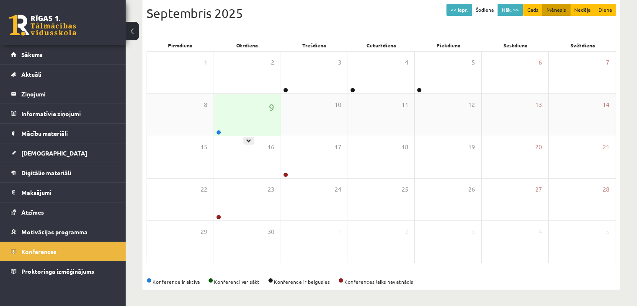
click at [219, 123] on div "9" at bounding box center [247, 115] width 67 height 42
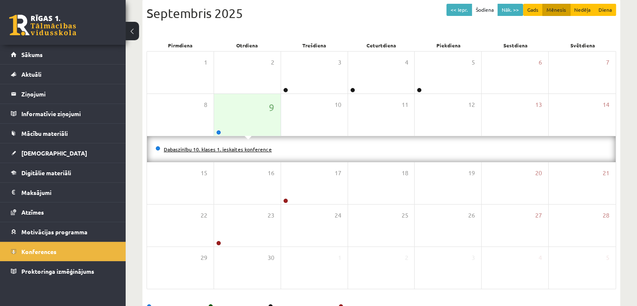
click at [230, 148] on link "Dabaszinību 10. klases 1. ieskaites konference" at bounding box center [218, 149] width 108 height 7
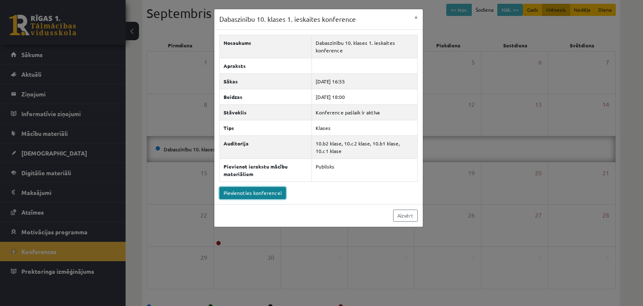
click at [255, 194] on link "Pievienoties konferencei" at bounding box center [252, 193] width 67 height 12
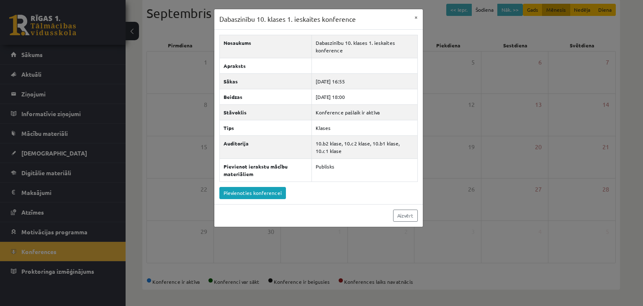
click at [198, 156] on div "Dabaszinību 10. klases 1. ieskaites konference × Nosaukums Dabaszinību 10. klas…" at bounding box center [321, 153] width 643 height 306
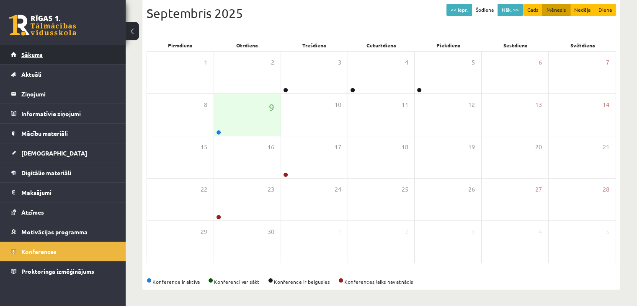
click at [46, 59] on link "Sākums" at bounding box center [63, 54] width 104 height 19
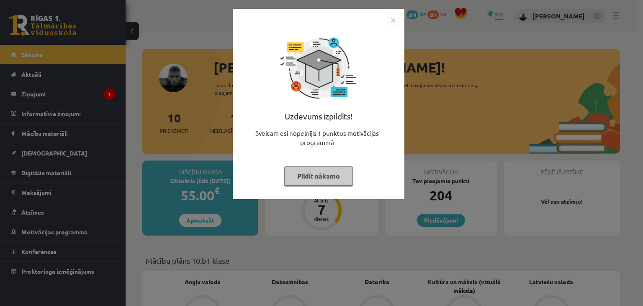
click at [312, 166] on button "Pildīt nākamo" at bounding box center [318, 175] width 69 height 19
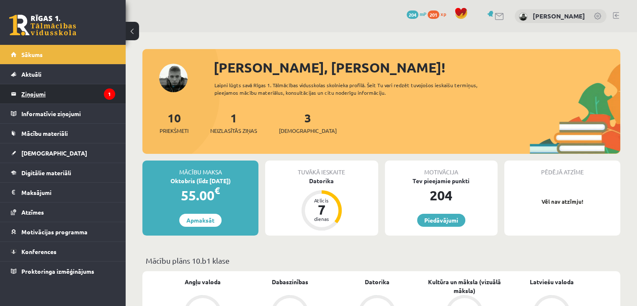
click at [57, 84] on legend "Ziņojumi 1" at bounding box center [68, 93] width 94 height 19
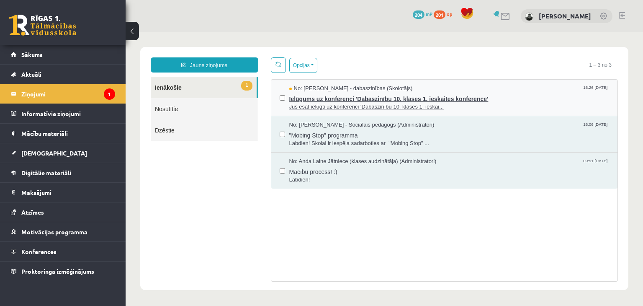
click at [310, 106] on span "Jūs esat ielūgti uz konferenci 'Dabaszinību 10. klases 1. ieskai..." at bounding box center [449, 107] width 320 height 8
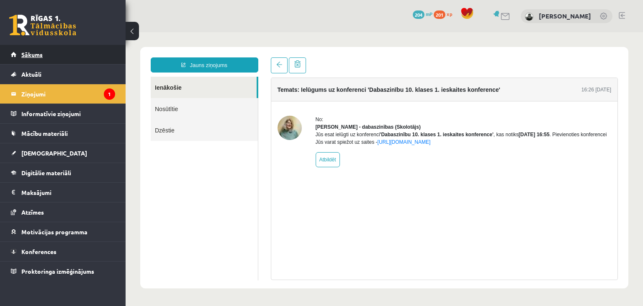
click at [59, 58] on link "Sākums" at bounding box center [63, 54] width 104 height 19
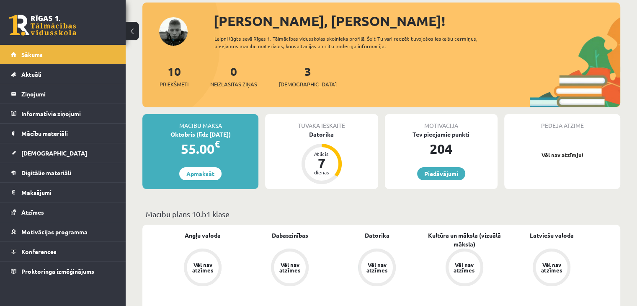
scroll to position [47, 0]
